Goal: Book appointment/travel/reservation

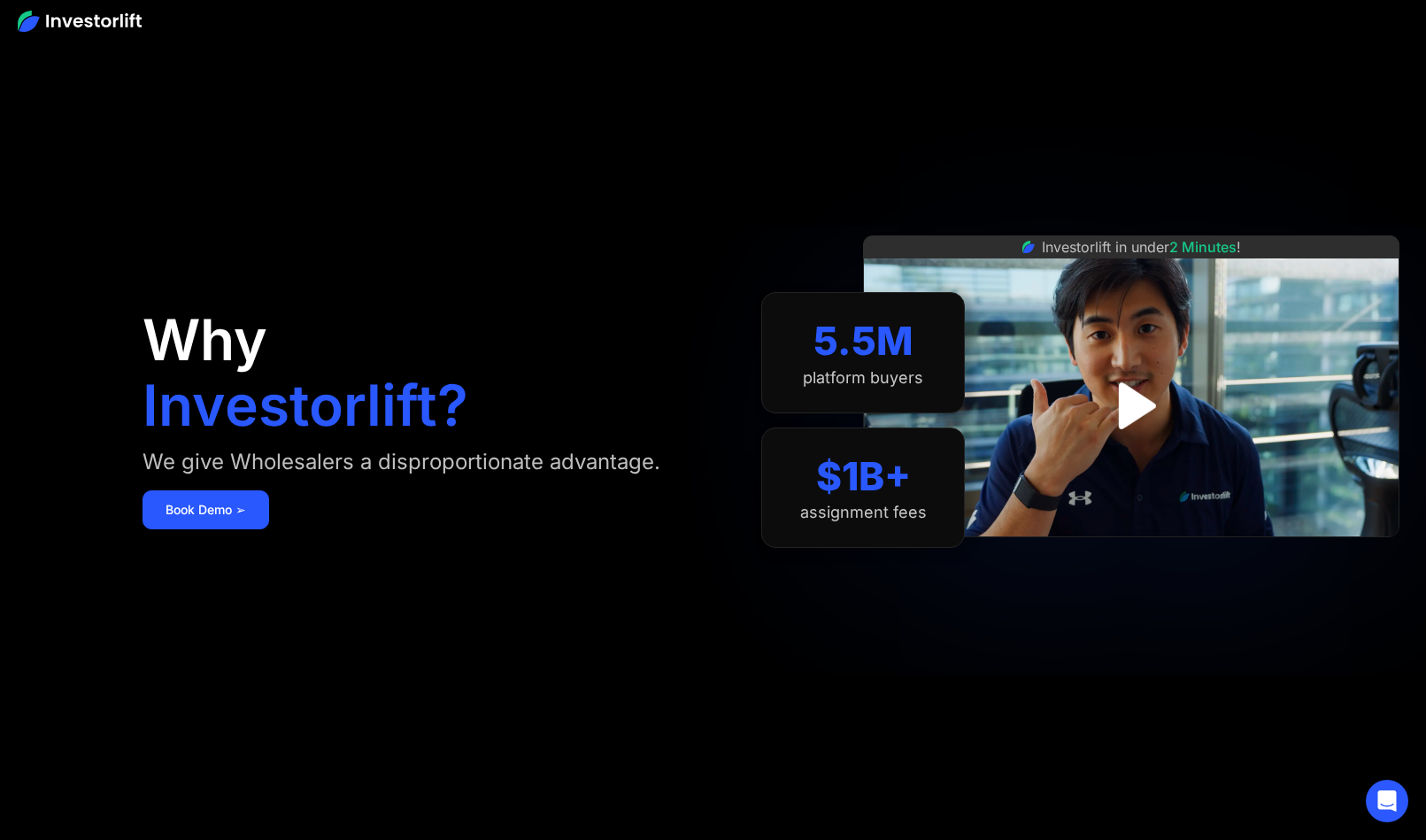
click at [1140, 415] on img "open lightbox" at bounding box center [1131, 406] width 84 height 84
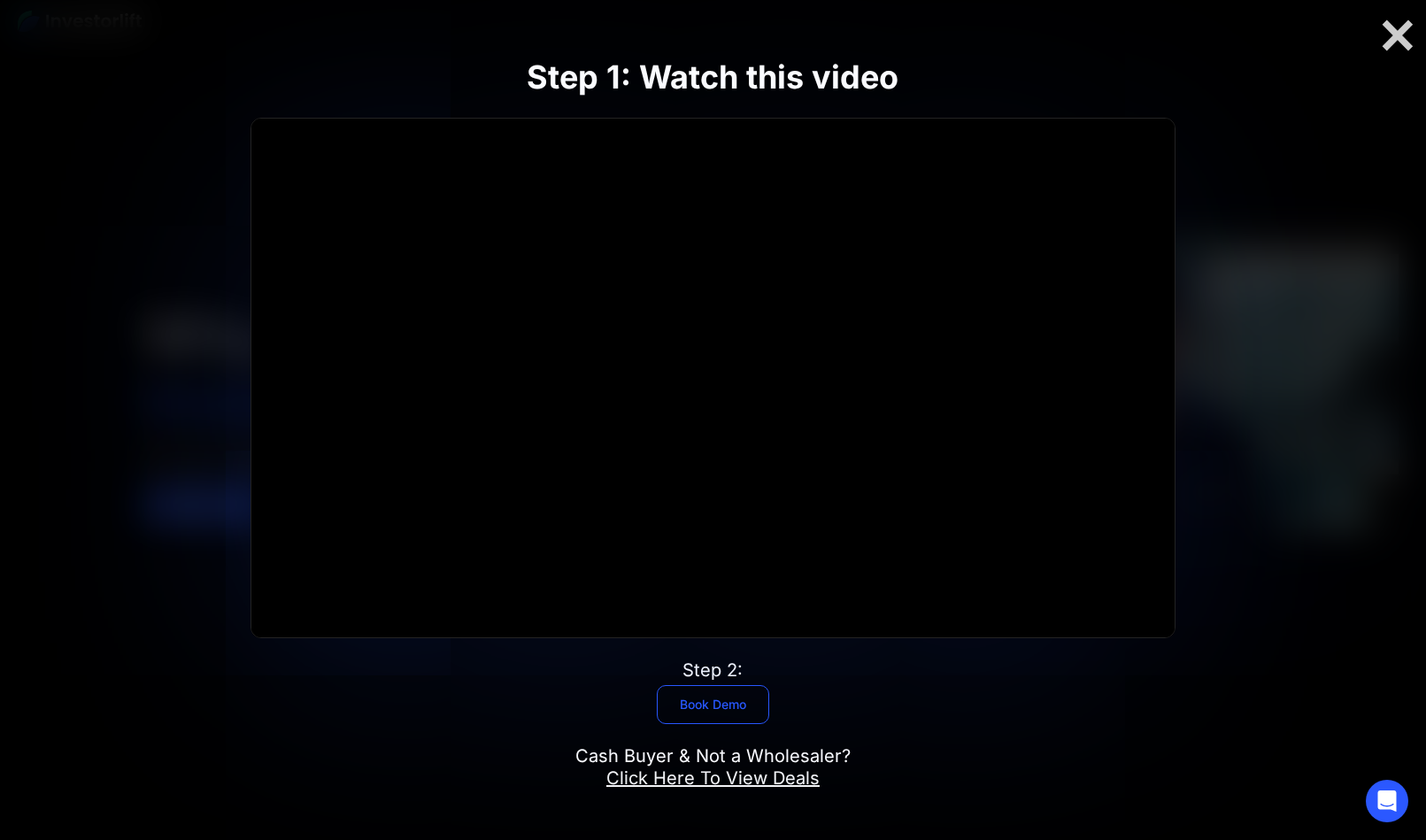
click at [732, 699] on link "Book Demo" at bounding box center [713, 704] width 113 height 39
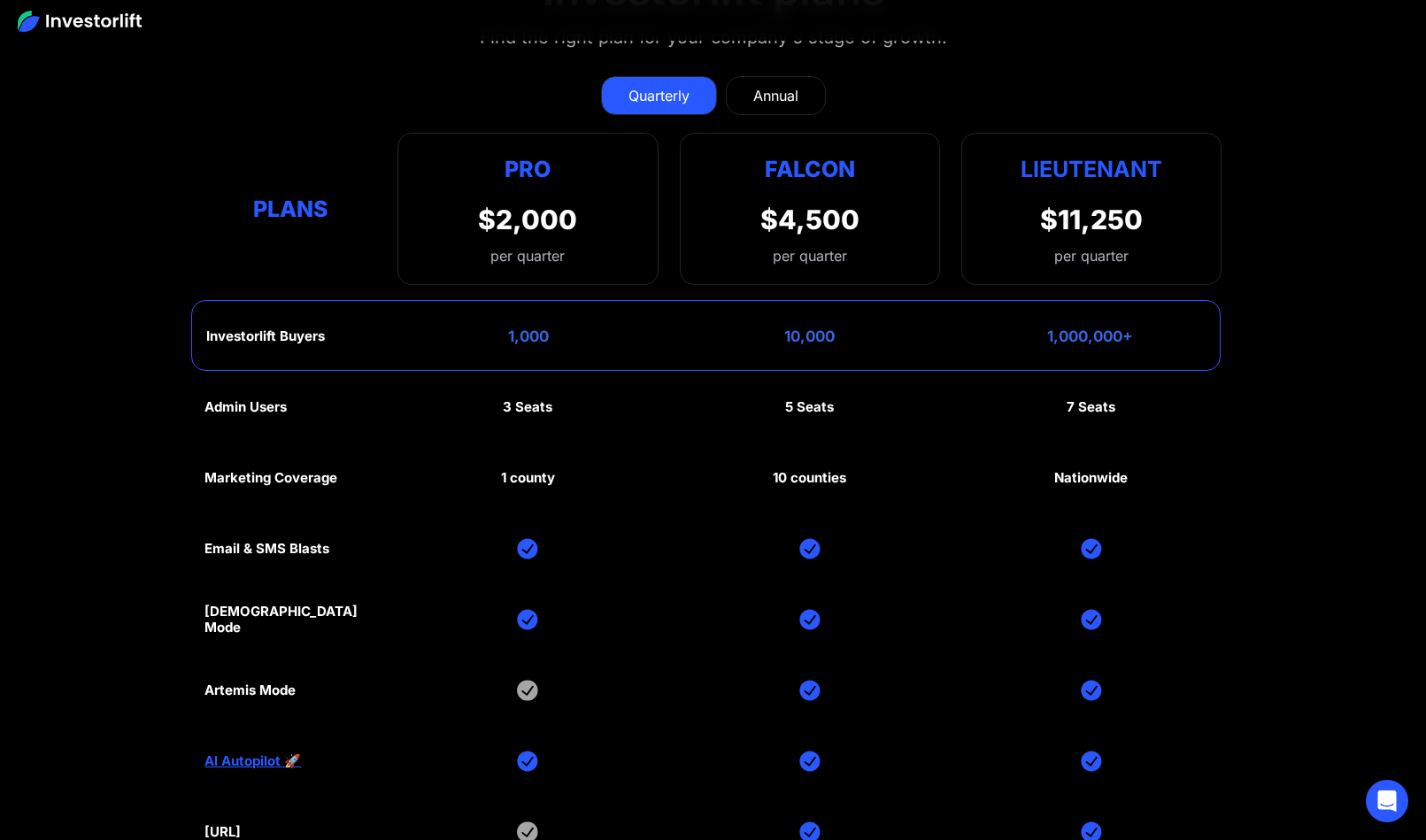
scroll to position [8293, 0]
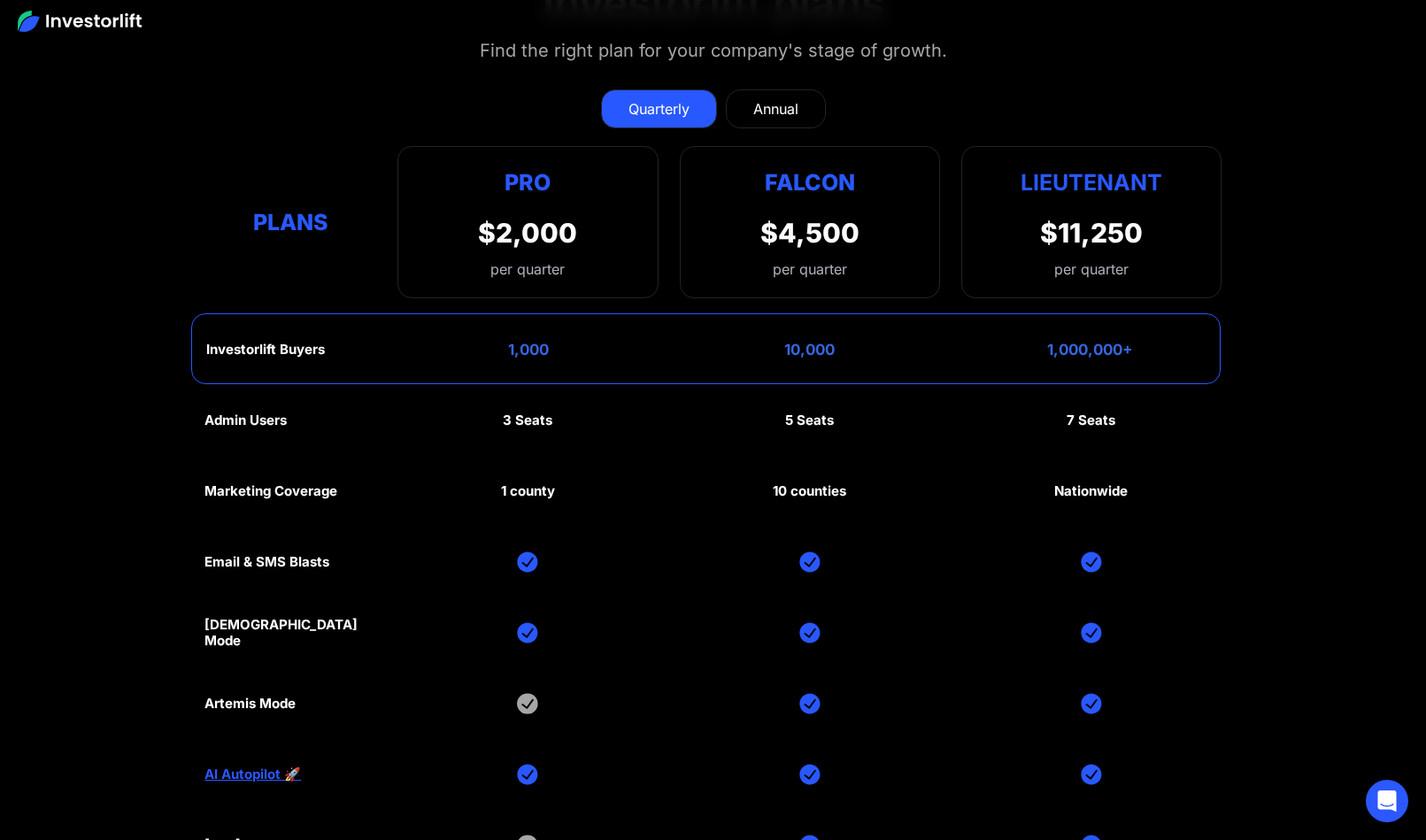
click at [768, 98] on div "Annual" at bounding box center [776, 108] width 46 height 21
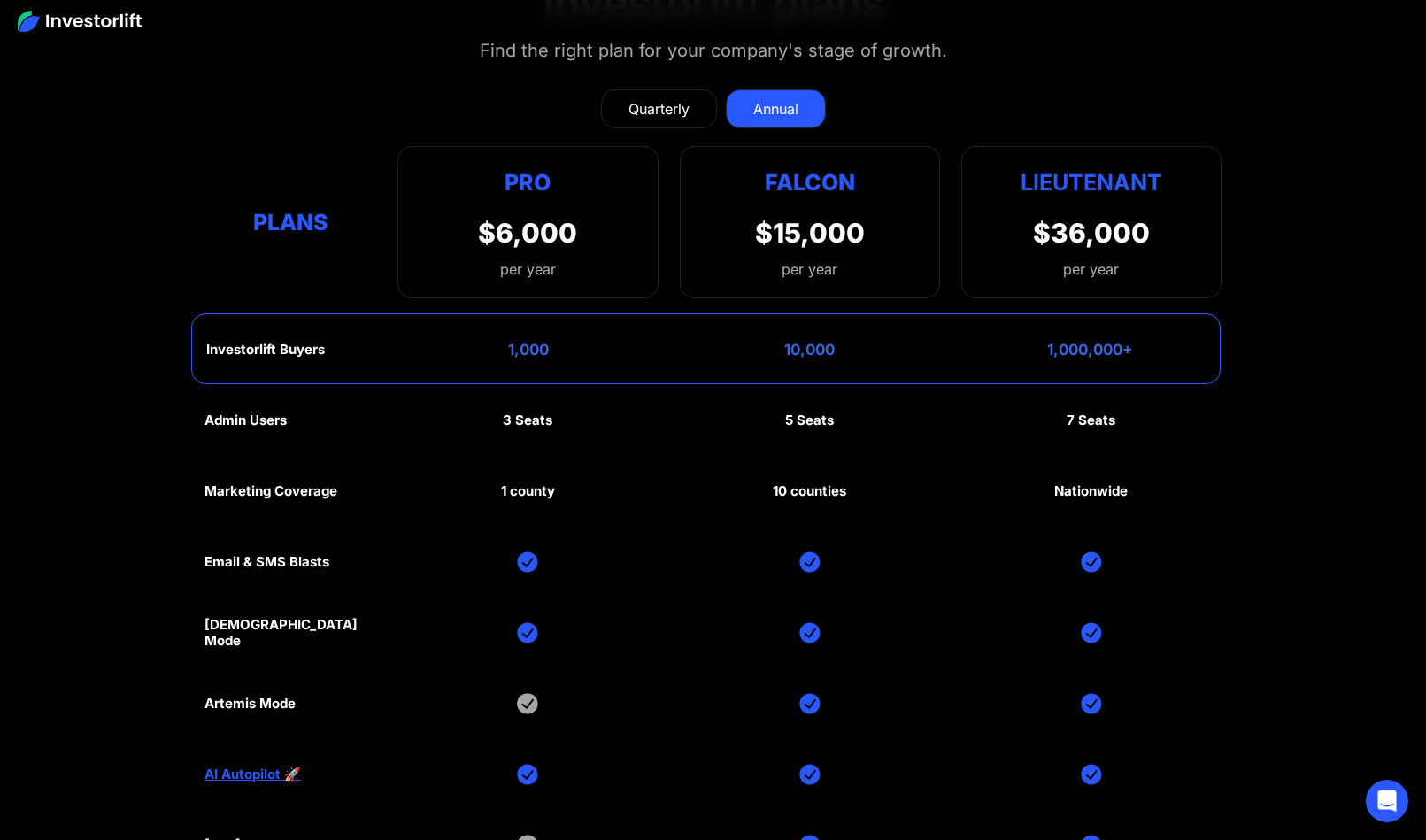
click at [665, 98] on div "Quarterly" at bounding box center [659, 108] width 61 height 21
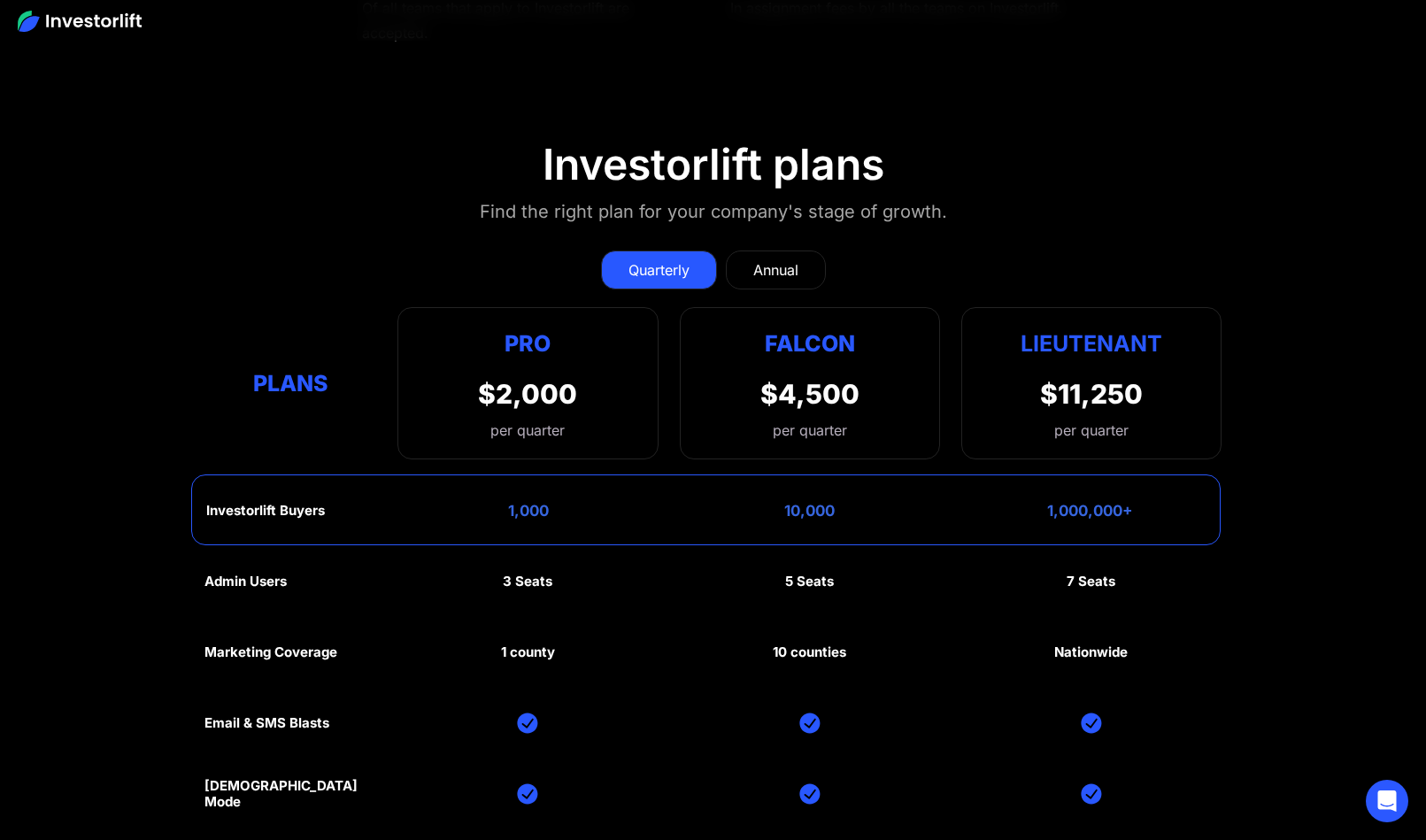
scroll to position [8132, 0]
